Goal: Information Seeking & Learning: Compare options

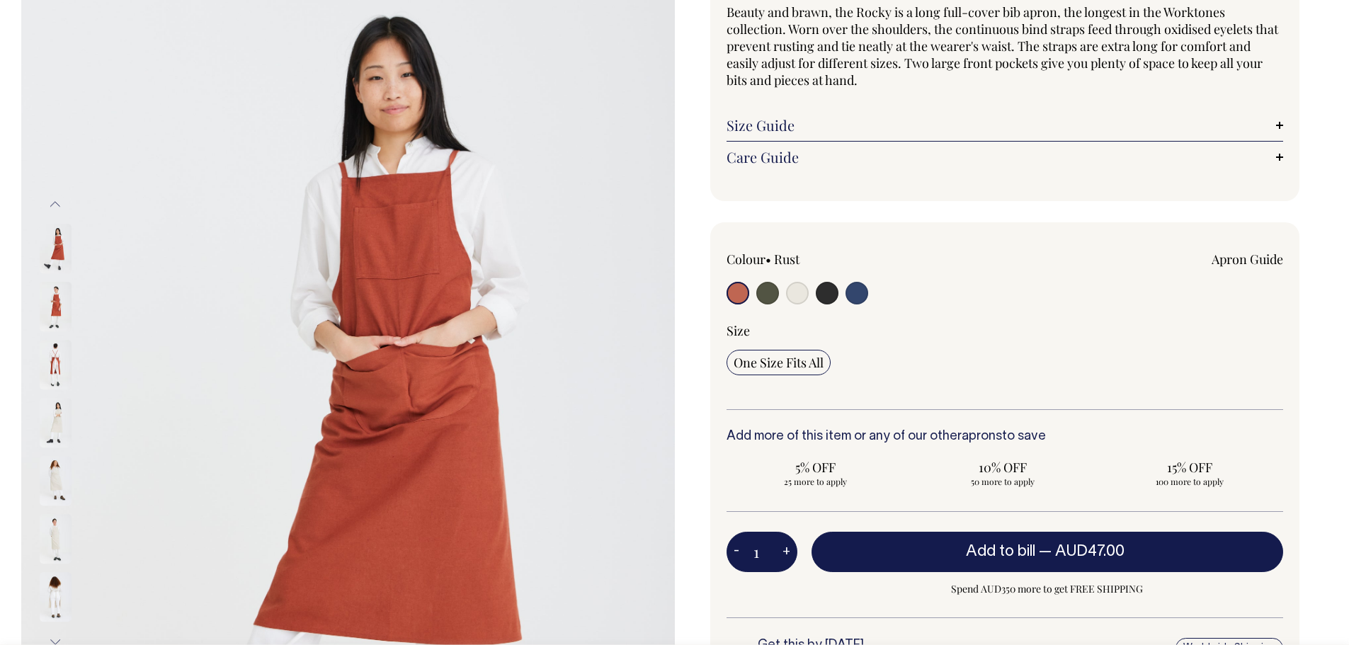
scroll to position [142, 0]
click at [52, 360] on img at bounding box center [56, 365] width 32 height 50
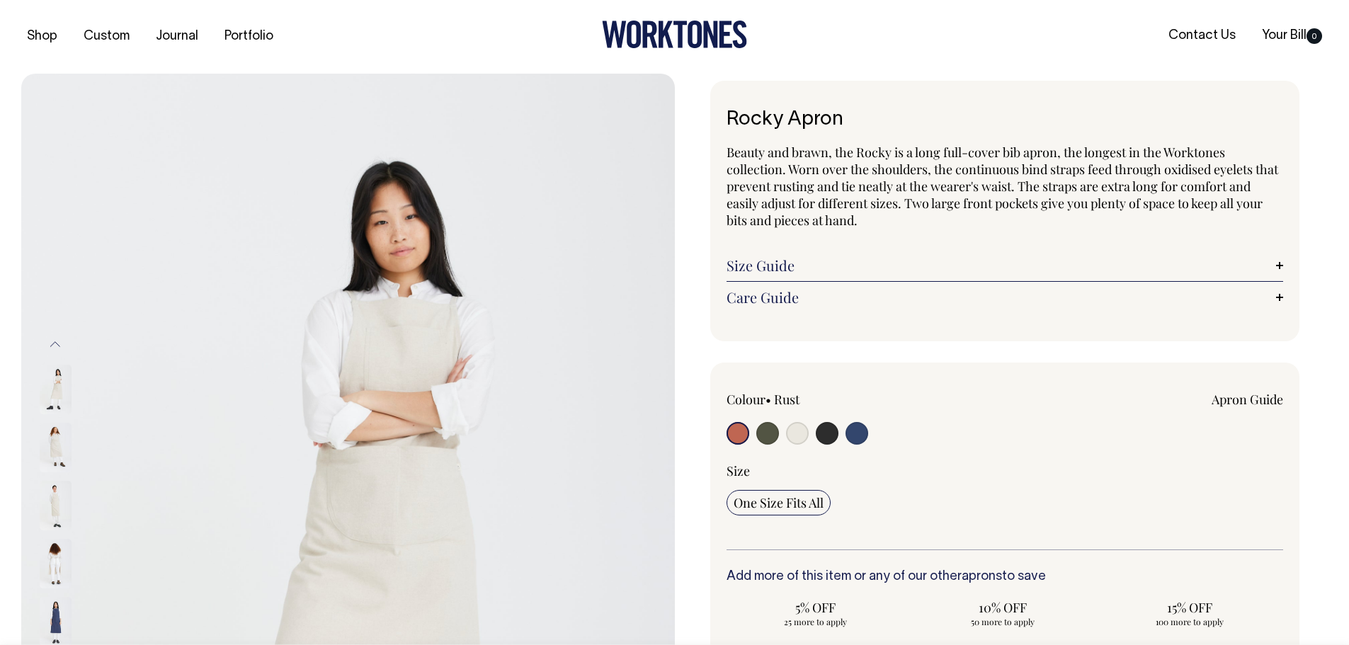
scroll to position [0, 0]
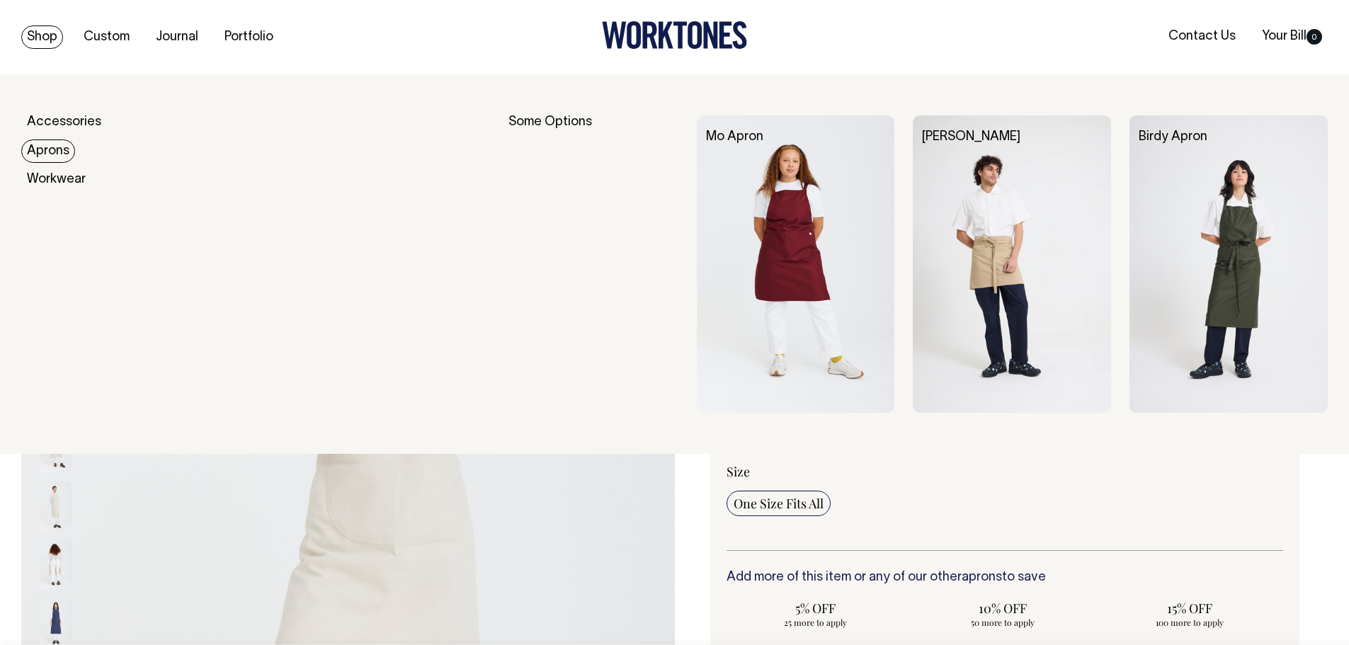
click at [49, 151] on link "Aprons" at bounding box center [48, 151] width 54 height 23
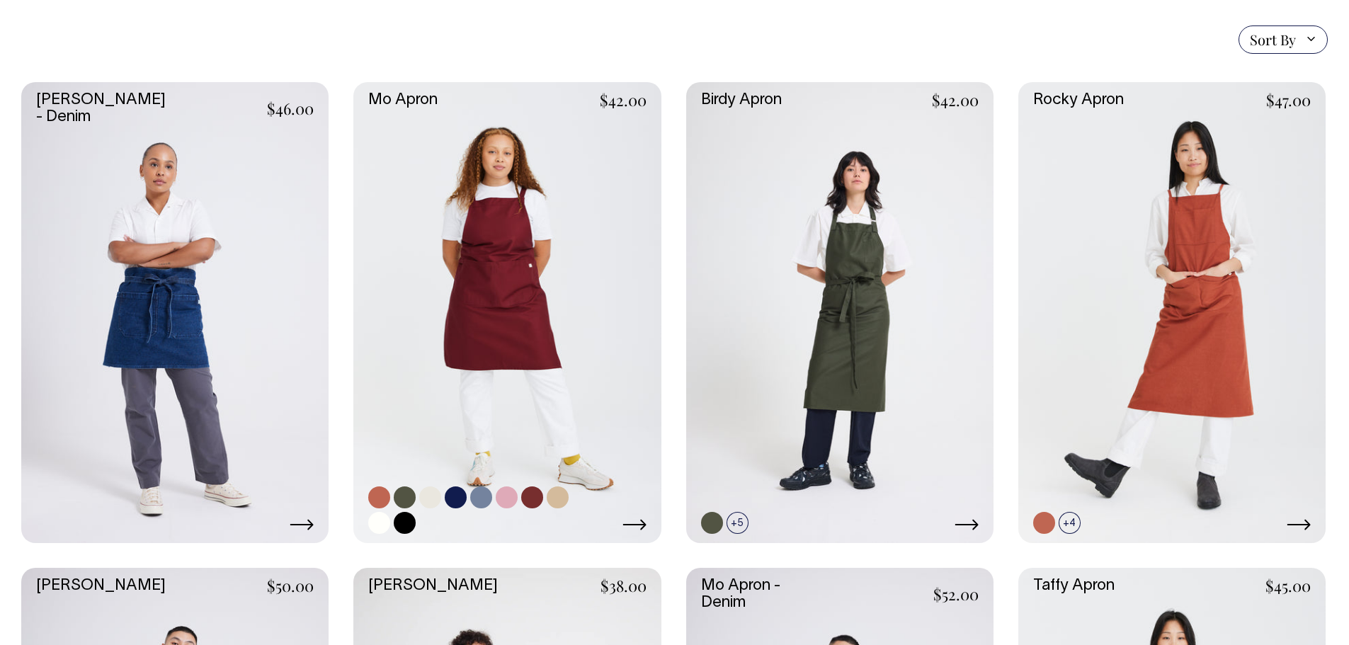
scroll to position [354, 0]
click at [646, 528] on icon at bounding box center [634, 523] width 24 height 11
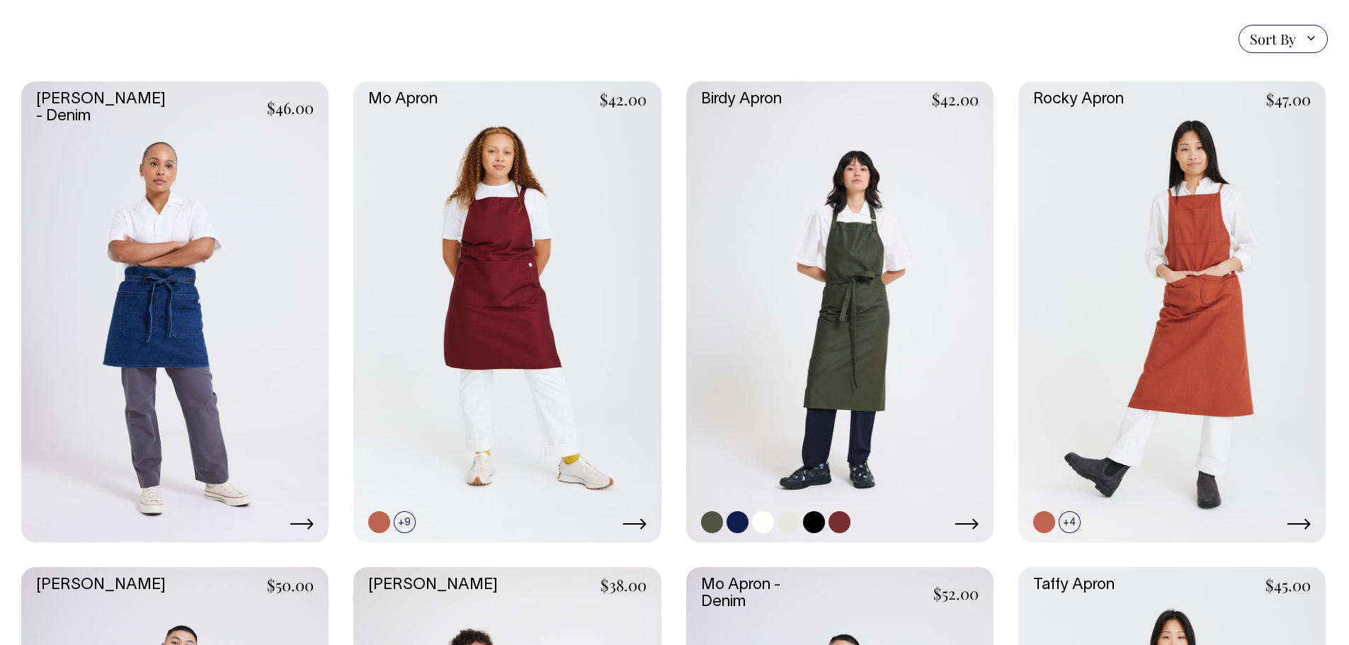
click at [967, 528] on icon at bounding box center [967, 523] width 24 height 11
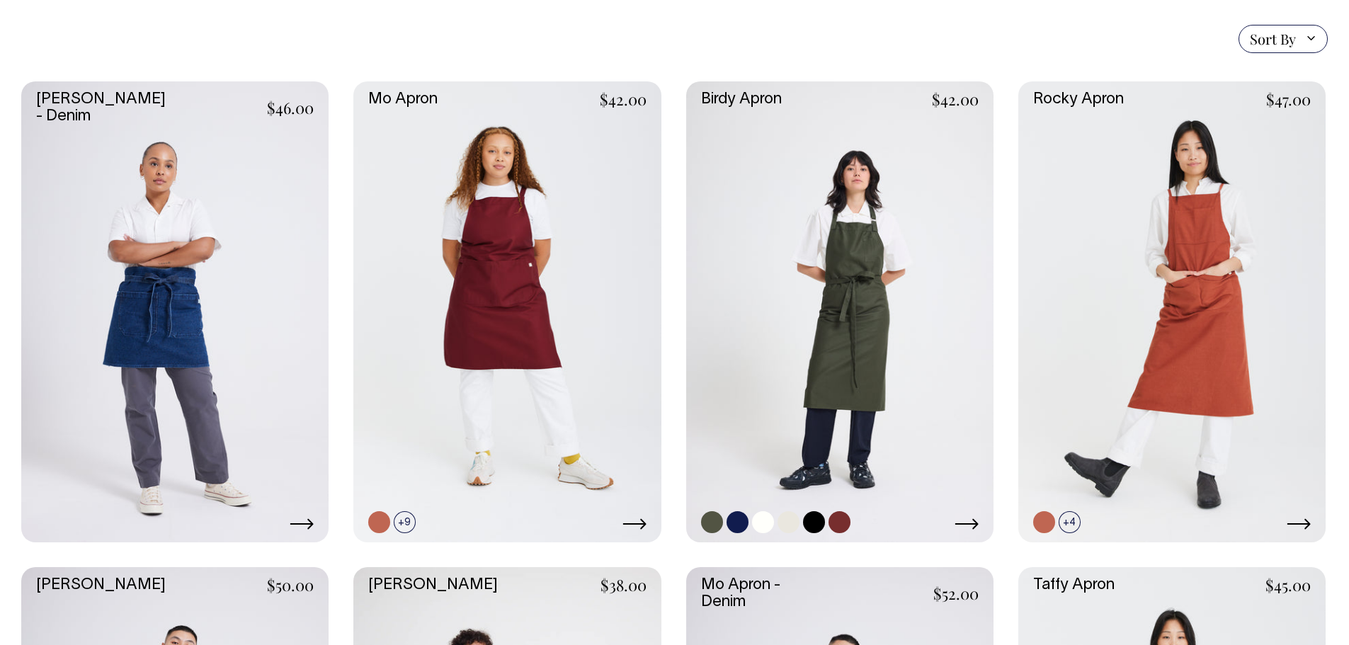
click at [786, 265] on link at bounding box center [839, 311] width 307 height 461
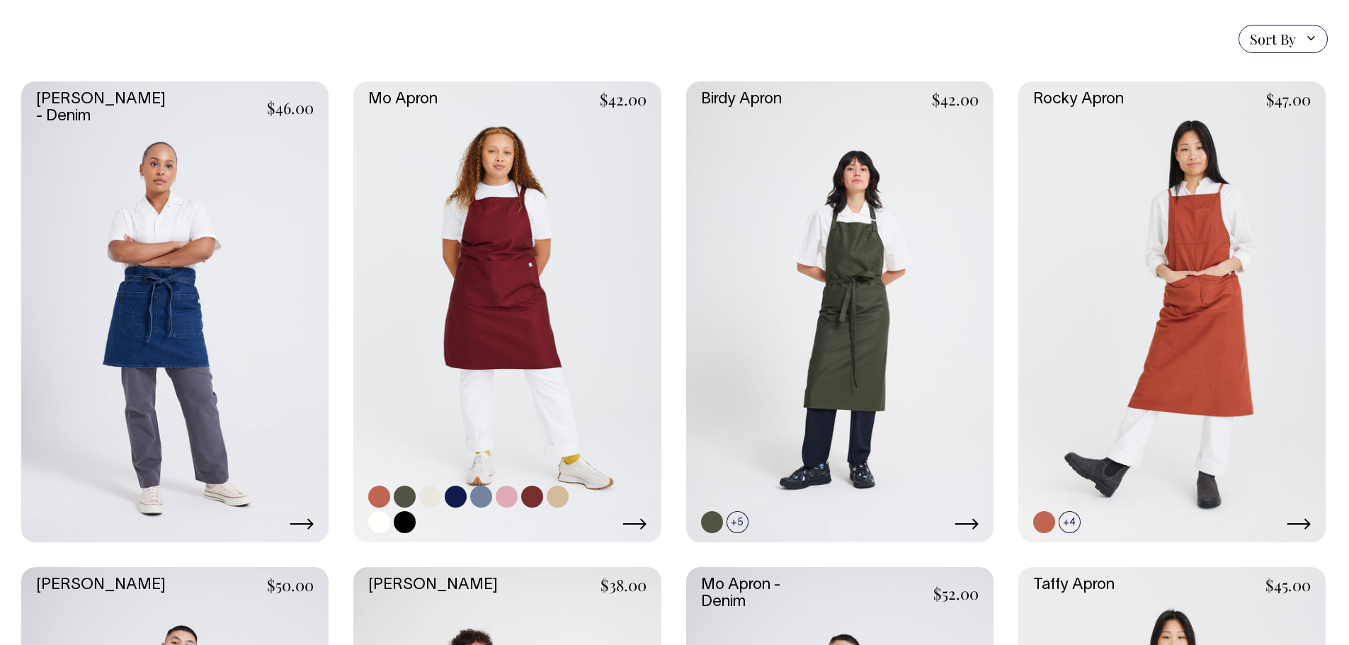
click at [533, 205] on link at bounding box center [506, 311] width 307 height 461
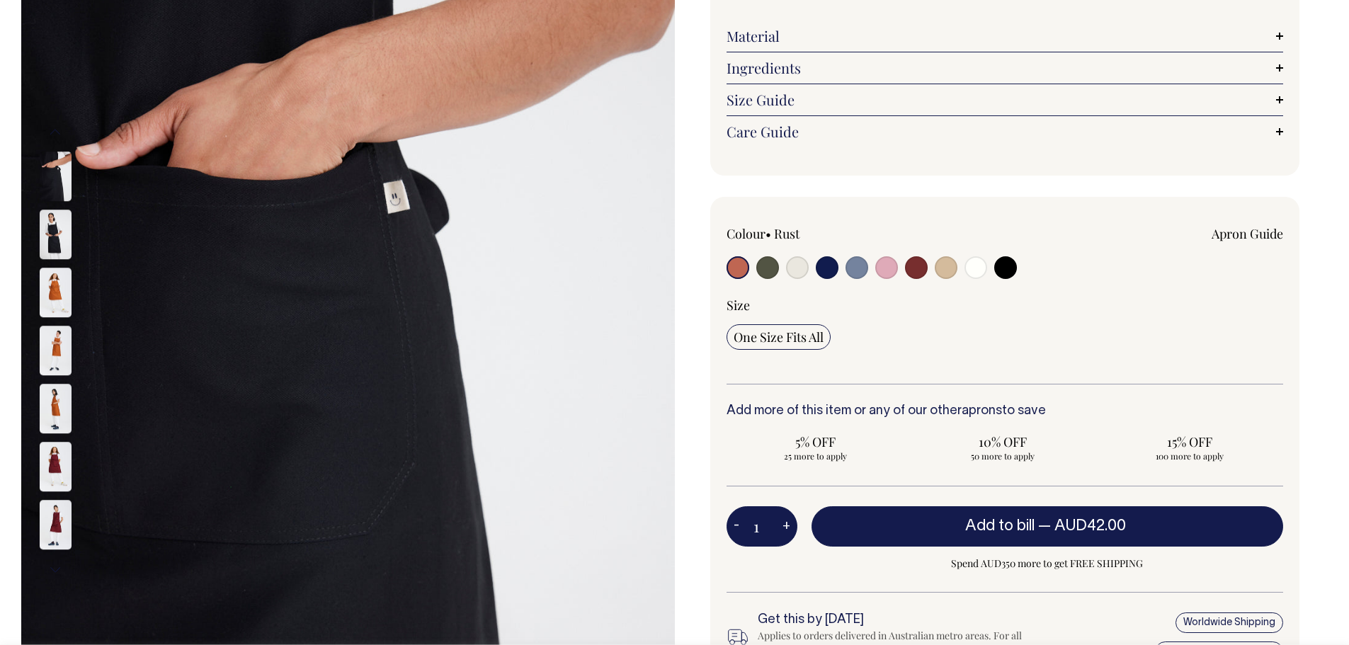
scroll to position [212, 0]
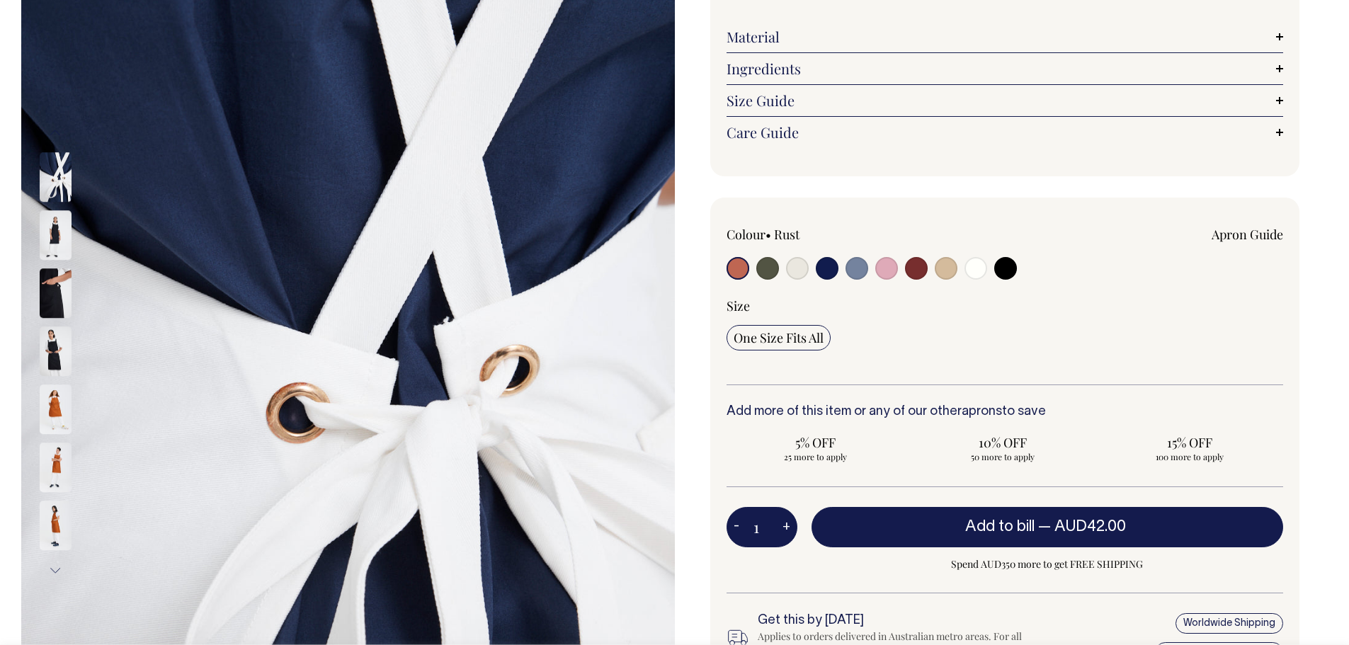
click at [64, 190] on img at bounding box center [56, 178] width 32 height 50
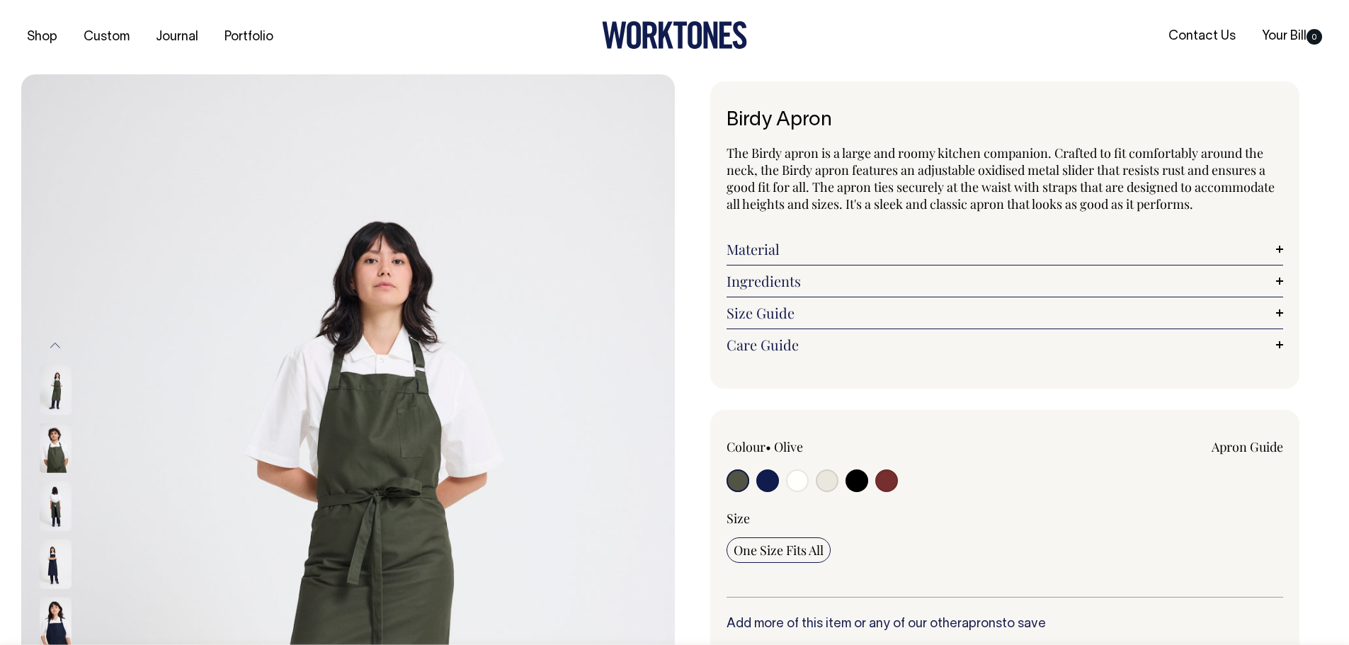
click at [58, 515] on img at bounding box center [56, 507] width 32 height 50
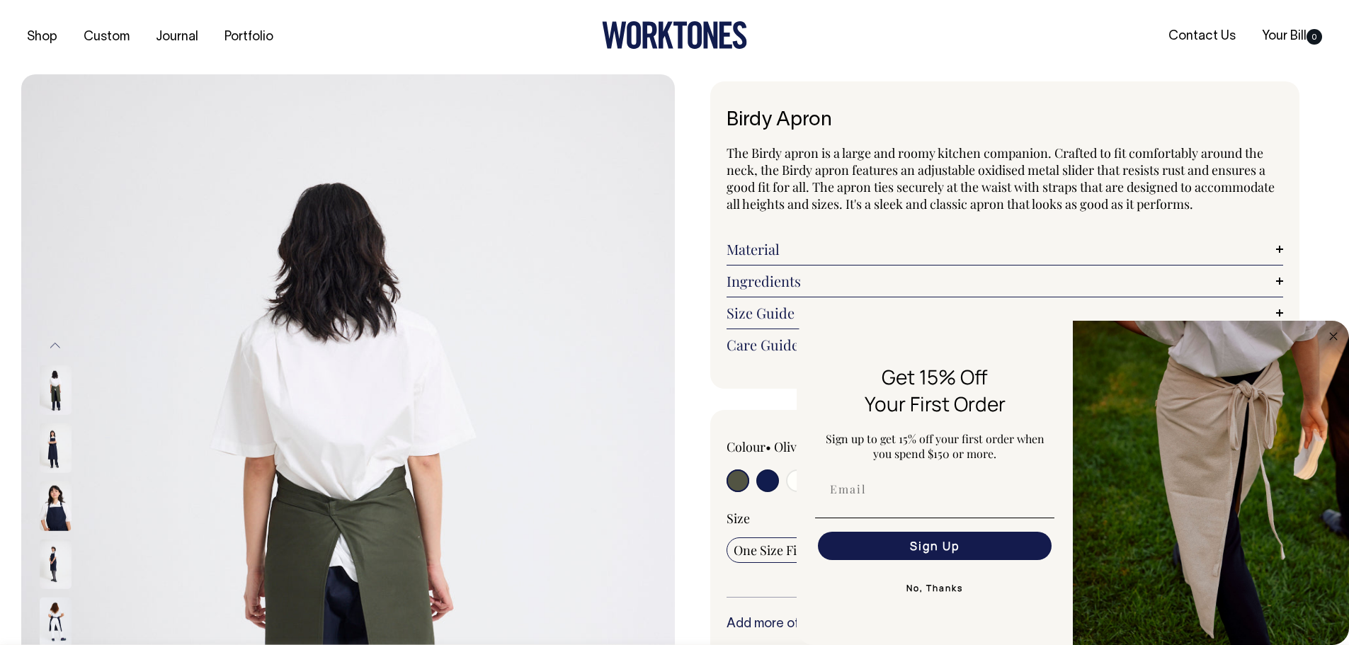
click at [46, 553] on img at bounding box center [56, 565] width 32 height 50
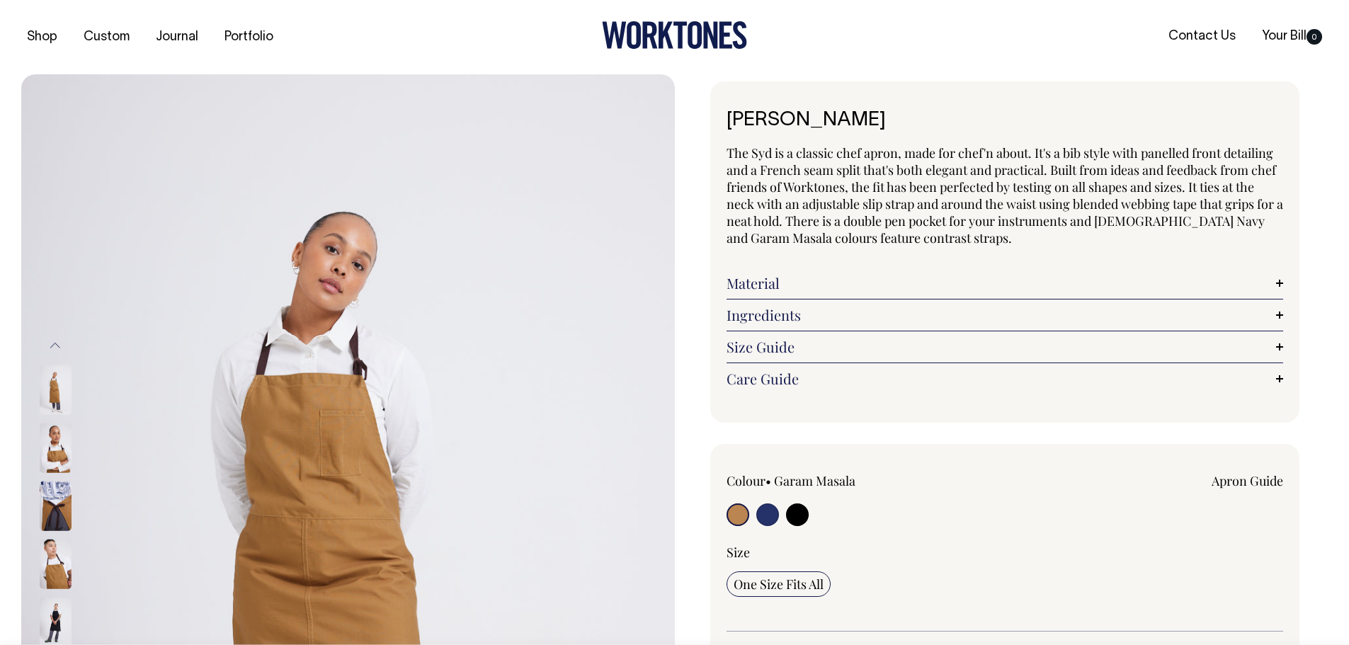
click at [43, 501] on img at bounding box center [56, 507] width 32 height 50
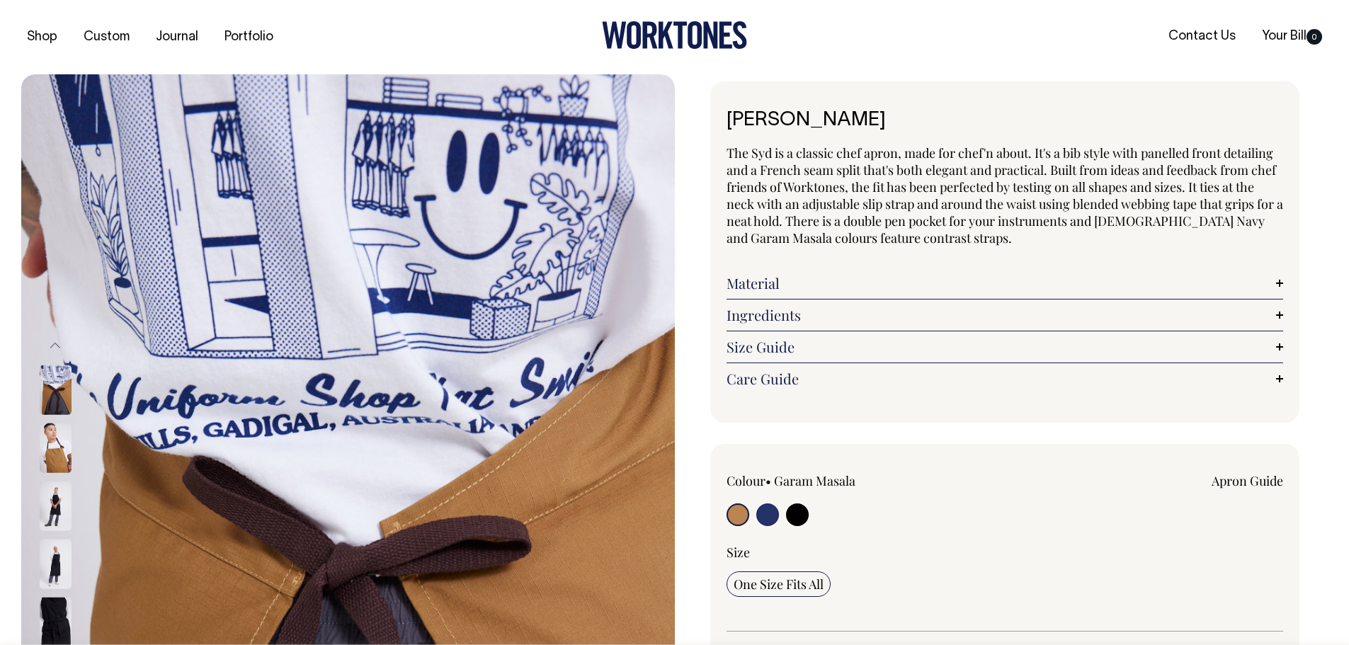
click at [72, 516] on div at bounding box center [74, 506] width 71 height 58
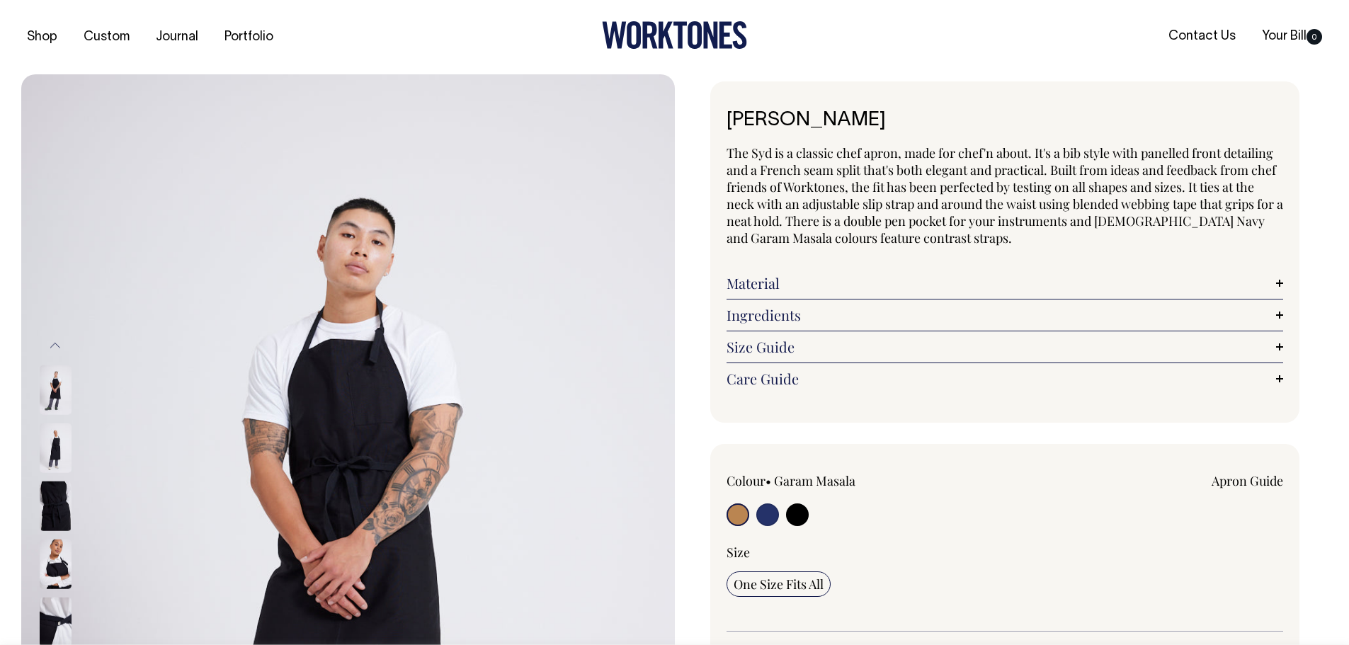
click at [921, 288] on link "Material" at bounding box center [1005, 283] width 557 height 17
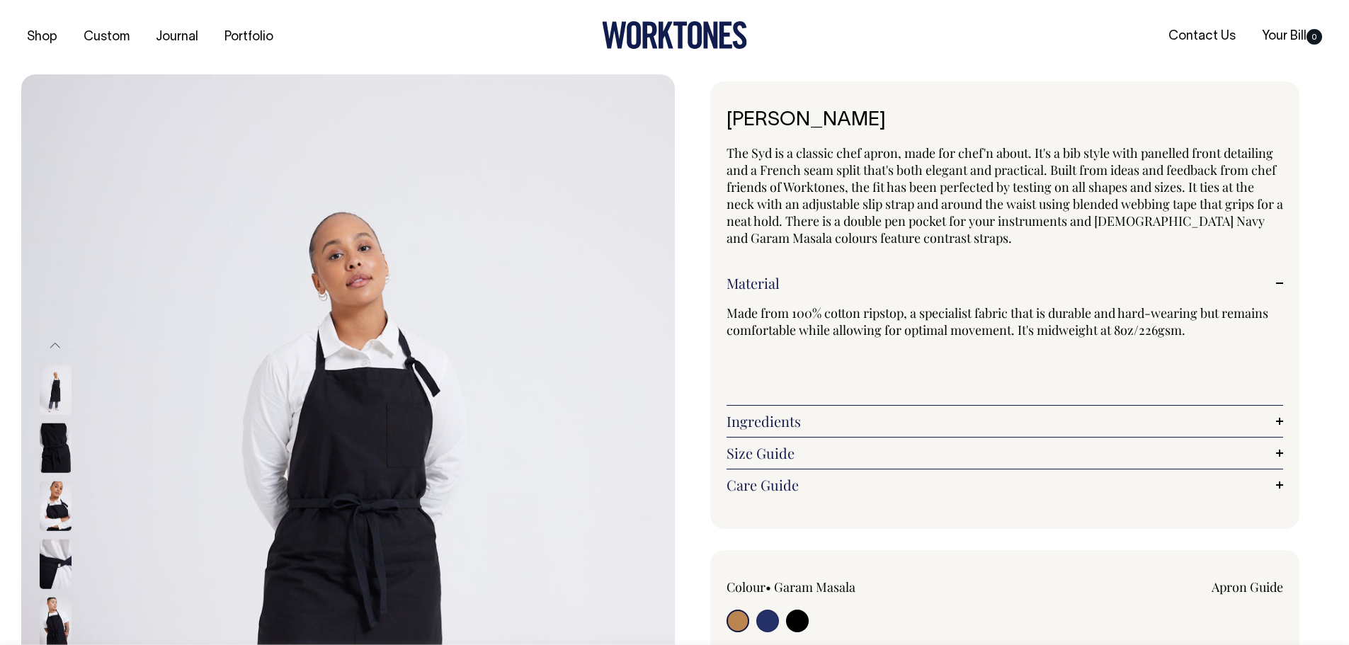
click at [698, 388] on div "[PERSON_NAME] The Syd is a classic chef apron, made for chef'n about. It's a bi…" at bounding box center [1002, 619] width 654 height 1077
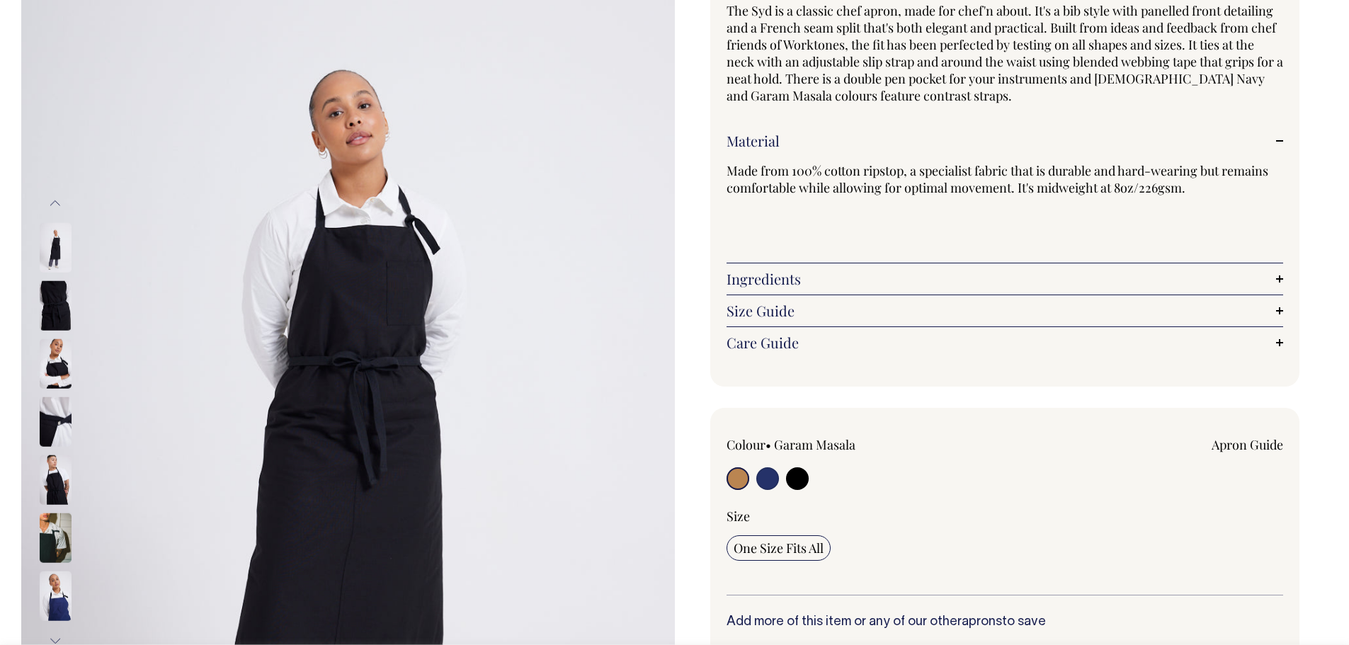
scroll to position [142, 0]
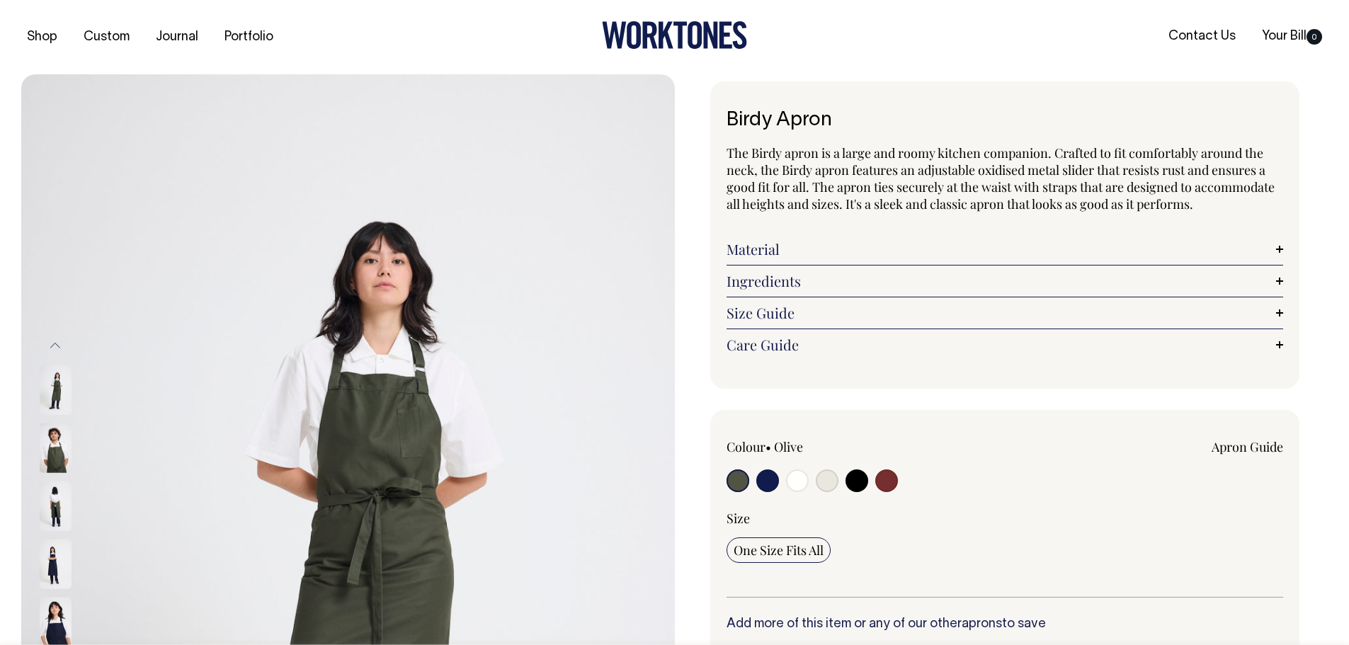
click at [936, 252] on link "Material" at bounding box center [1005, 249] width 557 height 17
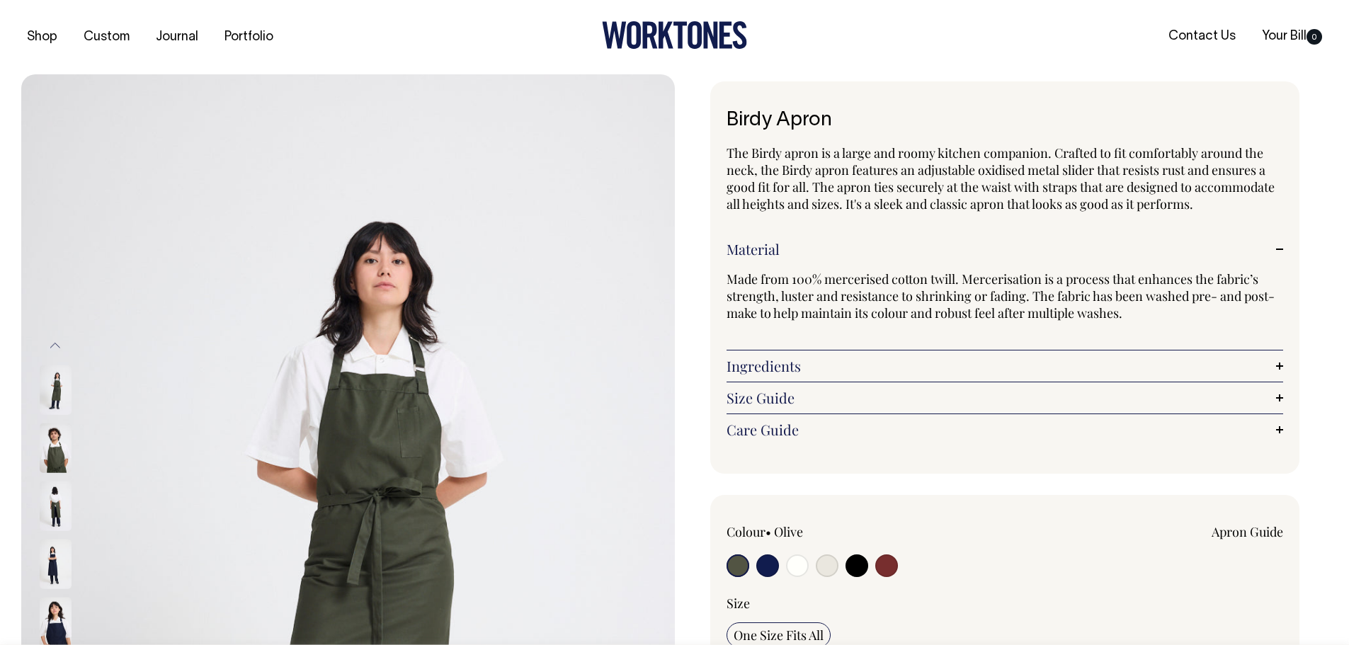
click at [59, 571] on img at bounding box center [56, 565] width 32 height 50
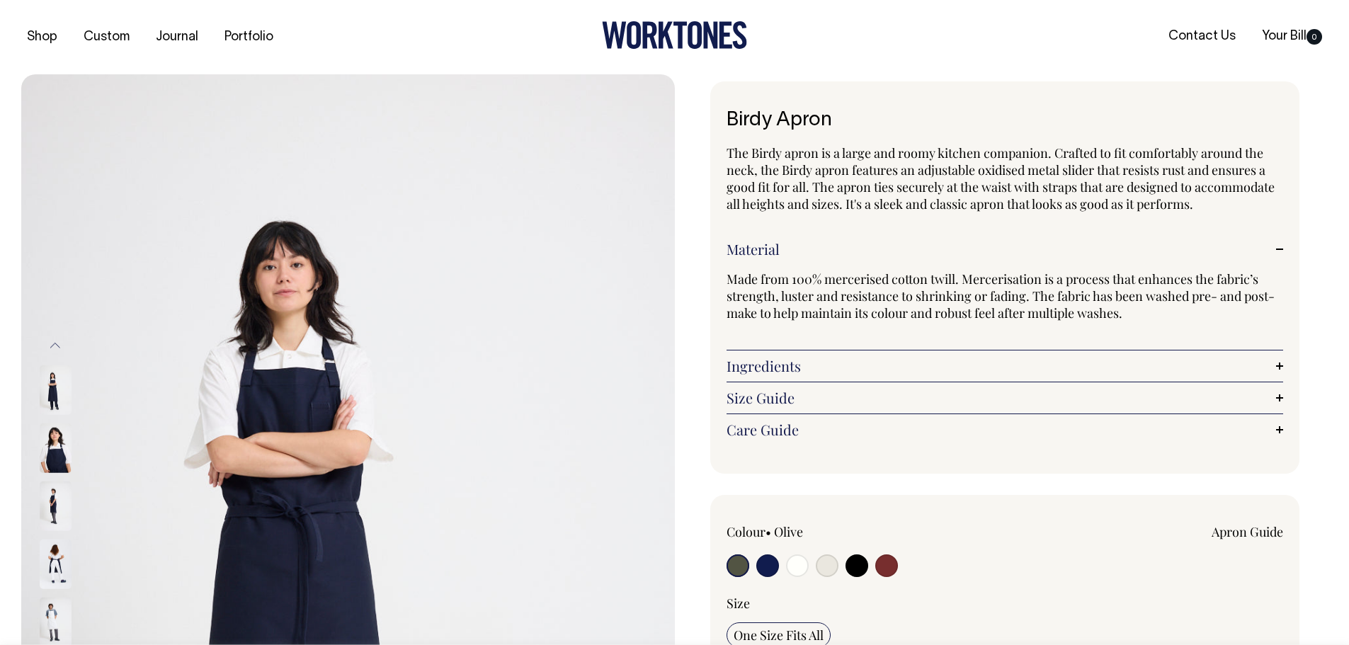
click at [68, 574] on img at bounding box center [56, 565] width 32 height 50
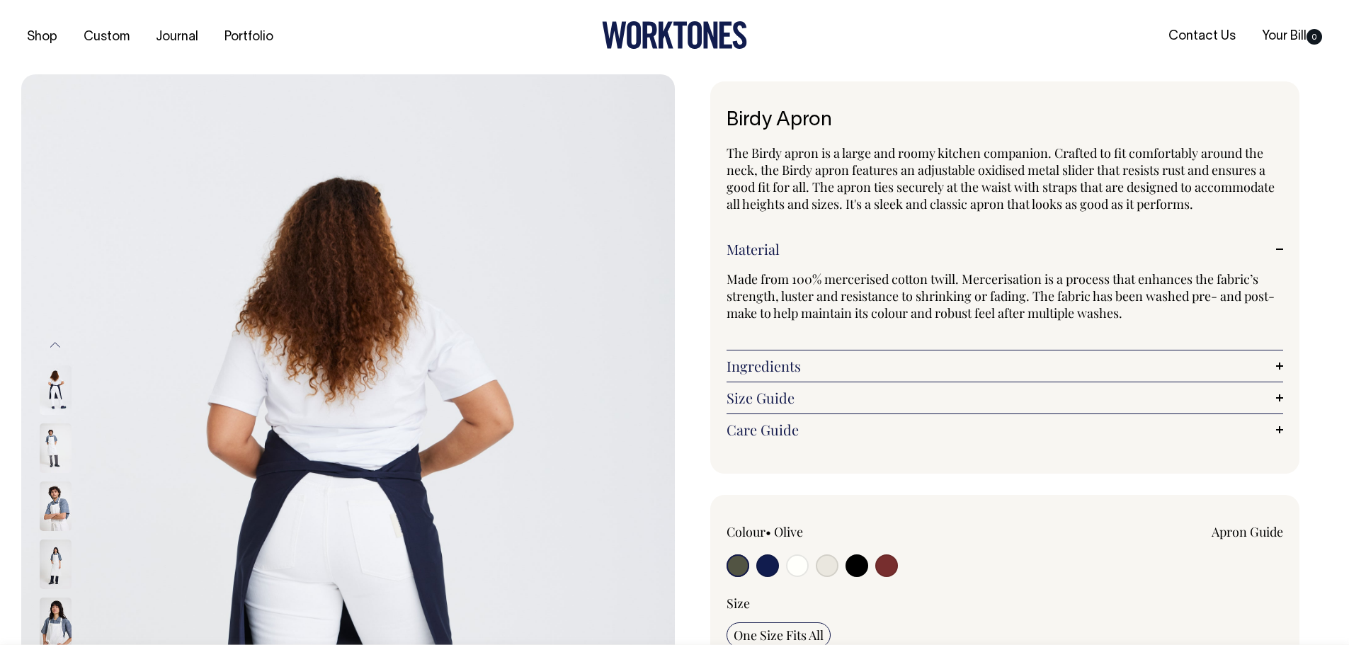
click at [61, 610] on img at bounding box center [56, 623] width 32 height 50
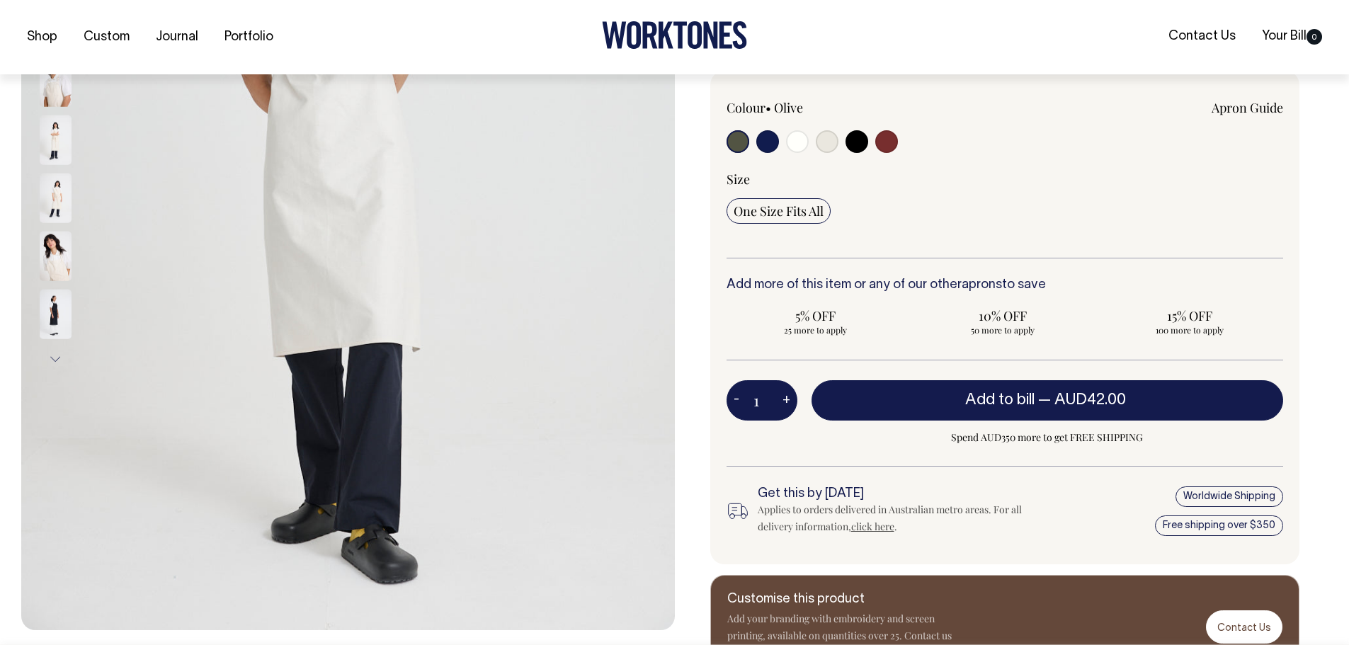
scroll to position [425, 0]
click at [51, 328] on img at bounding box center [56, 314] width 32 height 50
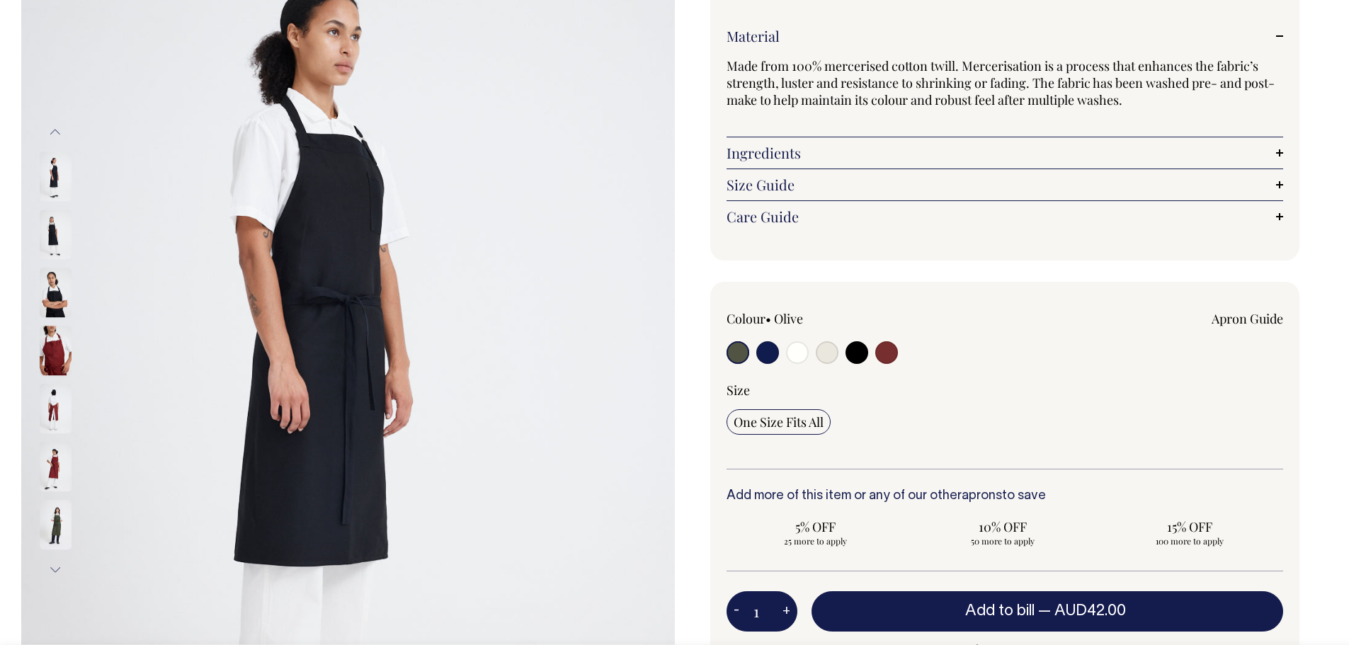
scroll to position [212, 0]
click at [57, 566] on button "Next" at bounding box center [55, 571] width 21 height 32
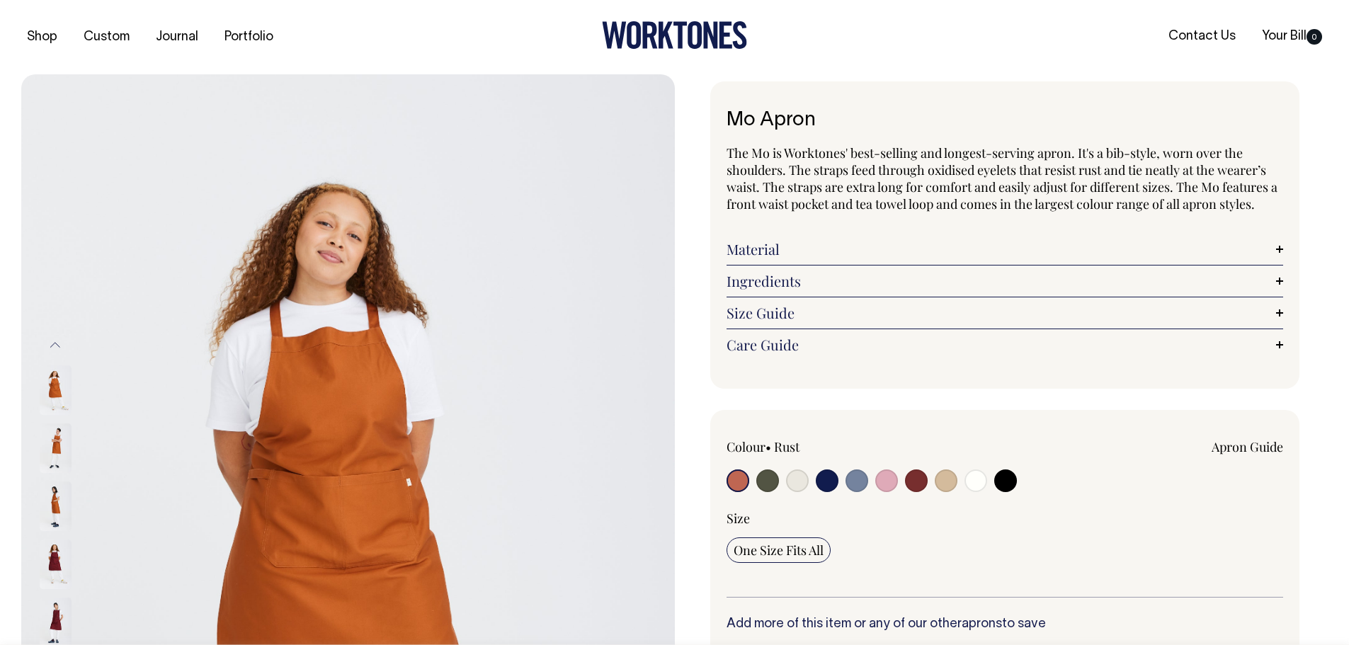
click at [55, 347] on button "Previous" at bounding box center [55, 345] width 21 height 32
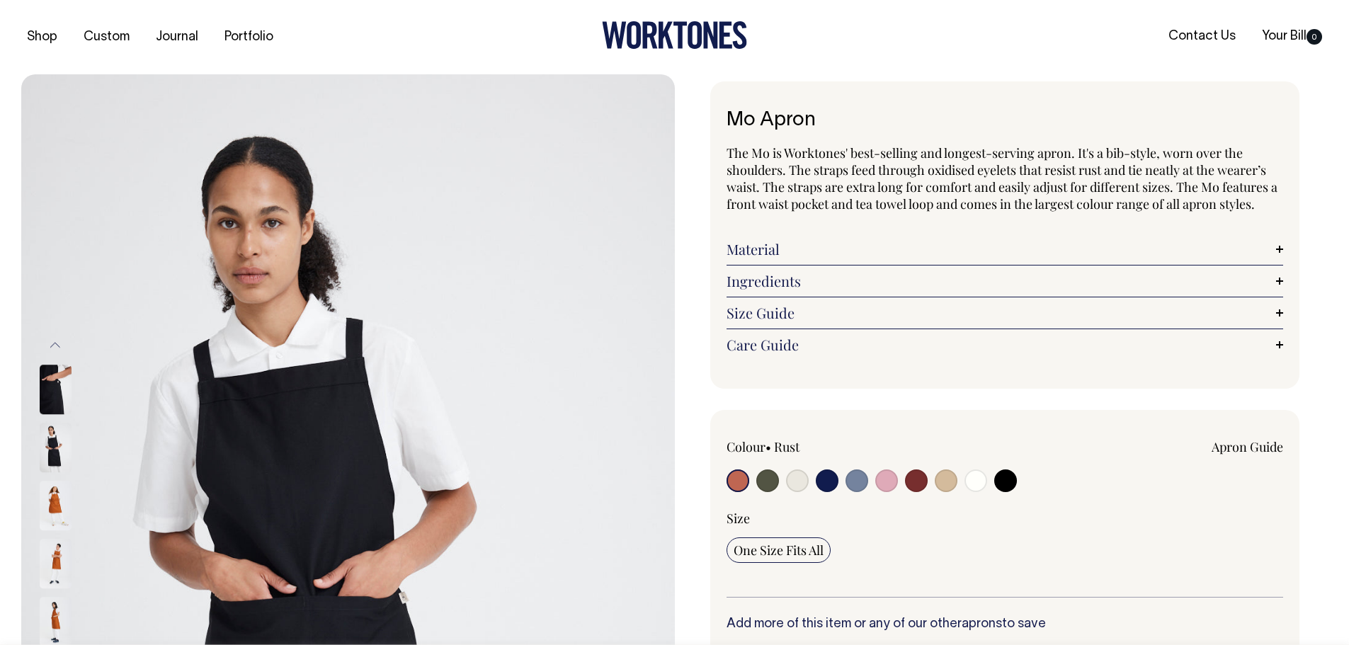
click at [55, 347] on button "Previous" at bounding box center [55, 345] width 21 height 32
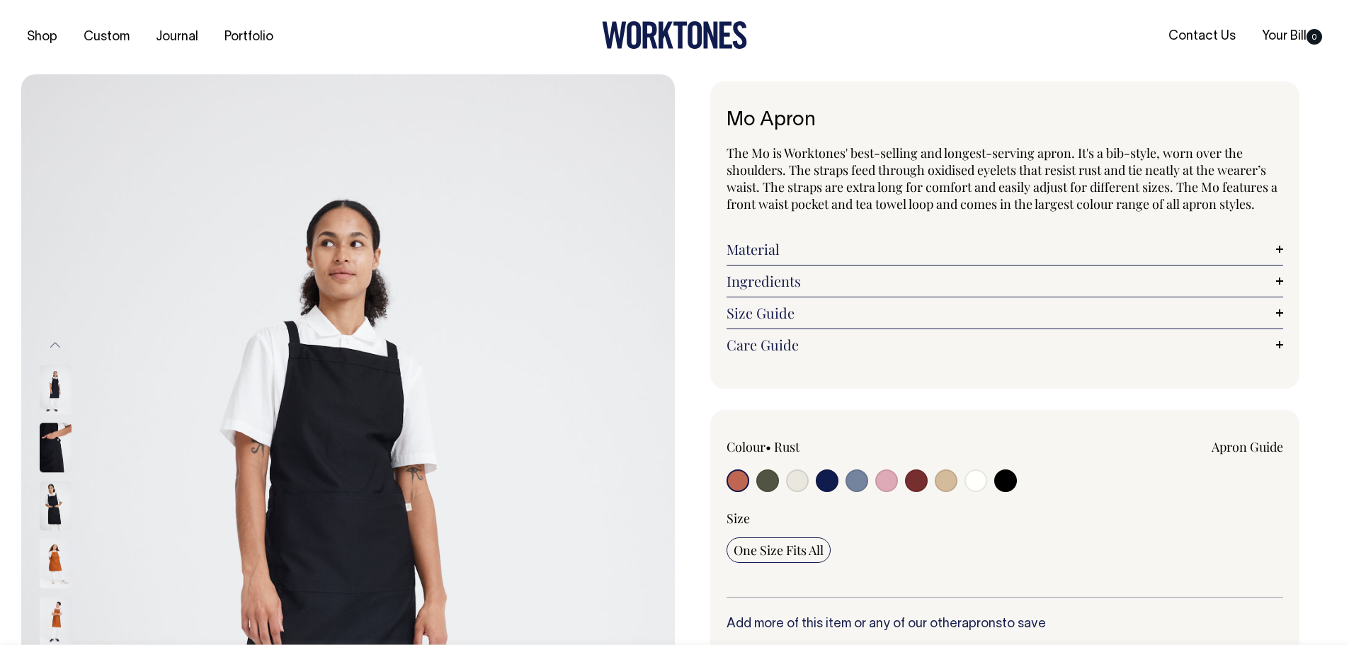
click at [55, 347] on button "Previous" at bounding box center [55, 345] width 21 height 32
